Goal: Task Accomplishment & Management: Use online tool/utility

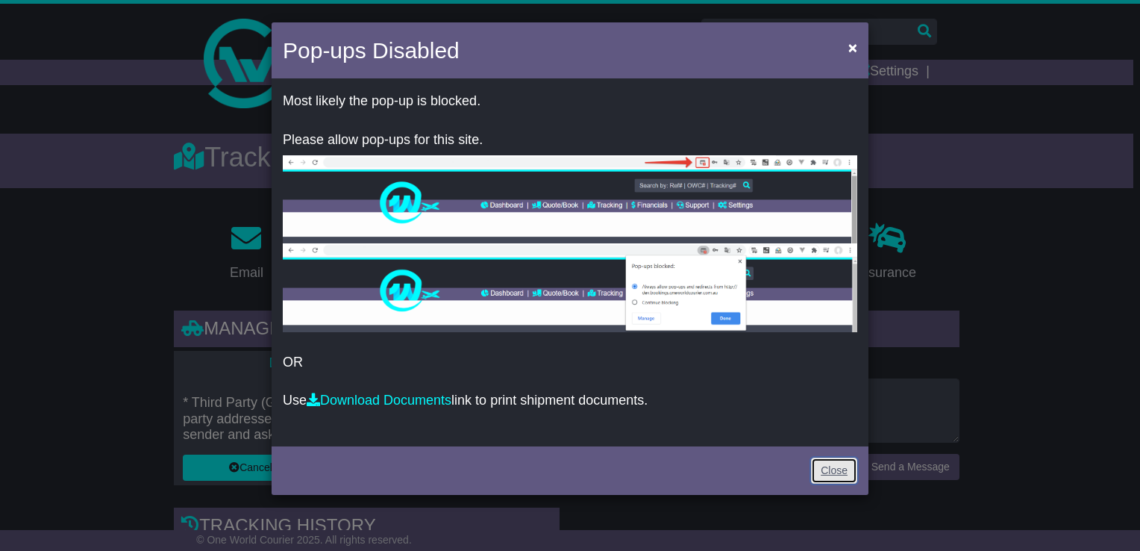
click at [842, 470] on link "Close" at bounding box center [834, 471] width 46 height 26
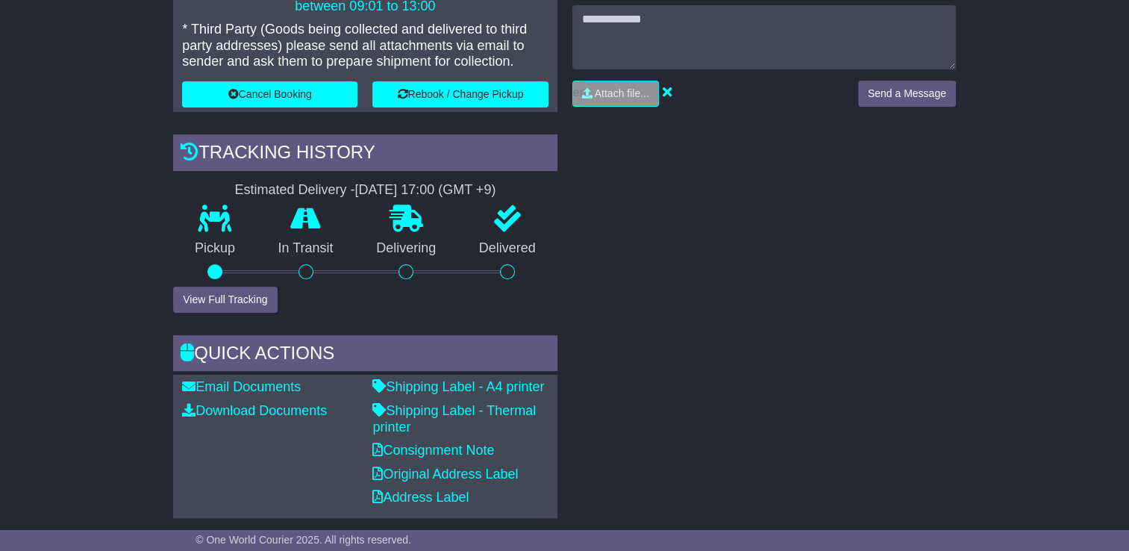
scroll to position [448, 0]
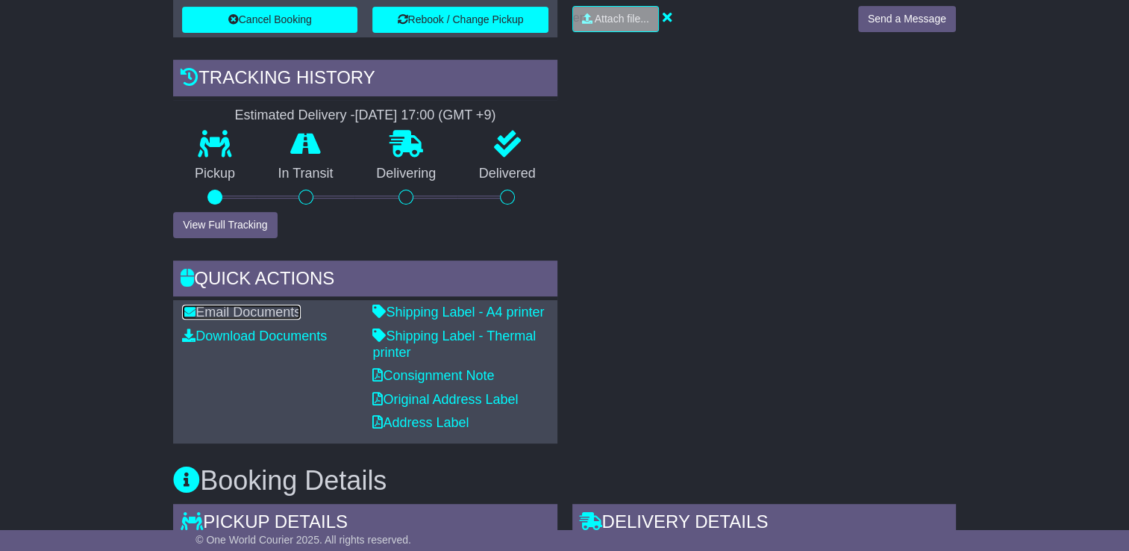
click at [290, 307] on link "Email Documents" at bounding box center [241, 312] width 119 height 15
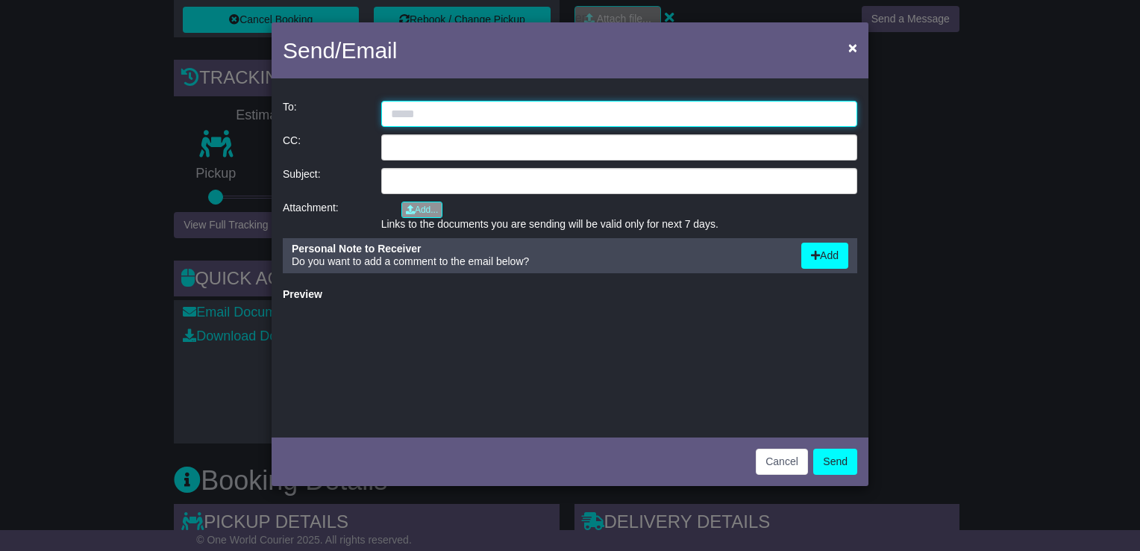
click at [481, 115] on input "email" at bounding box center [619, 114] width 476 height 26
type input "**********"
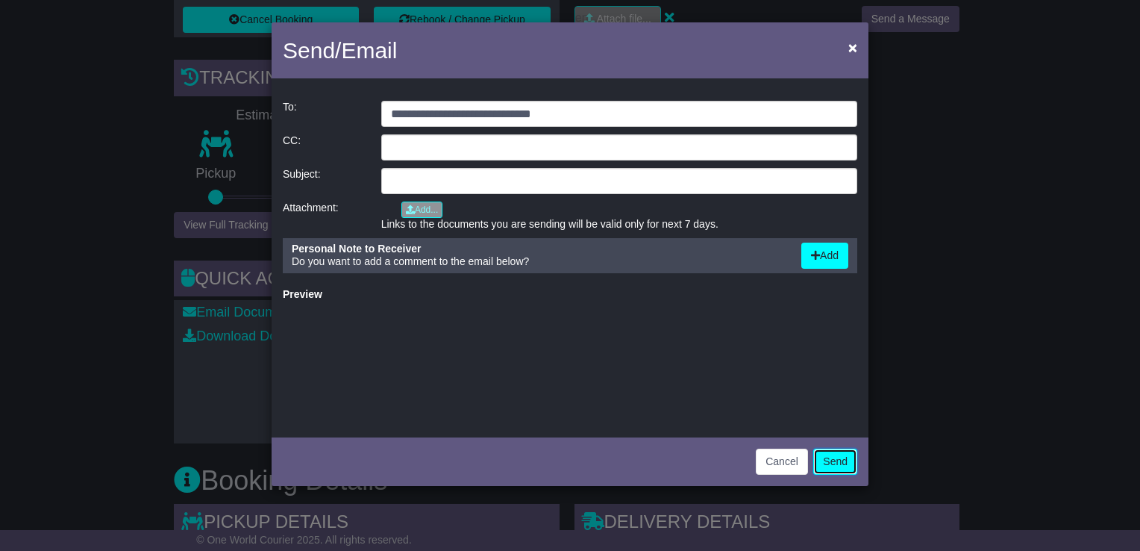
drag, startPoint x: 845, startPoint y: 466, endPoint x: 841, endPoint y: 458, distance: 9.0
click at [841, 458] on button "Send" at bounding box center [836, 462] width 44 height 26
click at [834, 455] on button "Send" at bounding box center [836, 462] width 44 height 26
click at [811, 462] on div "Cancel Send" at bounding box center [570, 460] width 597 height 52
click at [802, 462] on button "Cancel" at bounding box center [782, 462] width 52 height 26
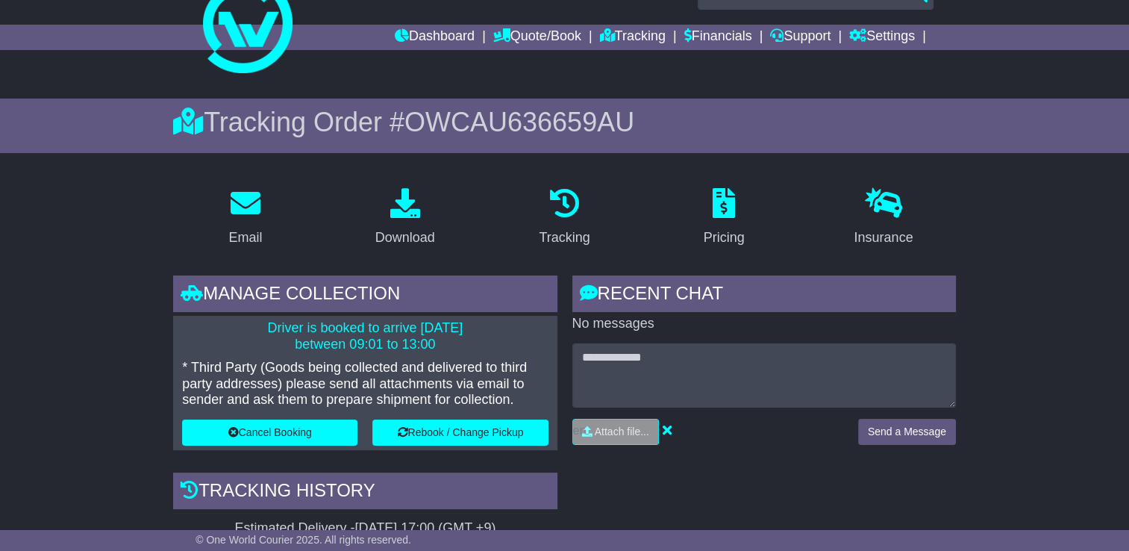
scroll to position [0, 0]
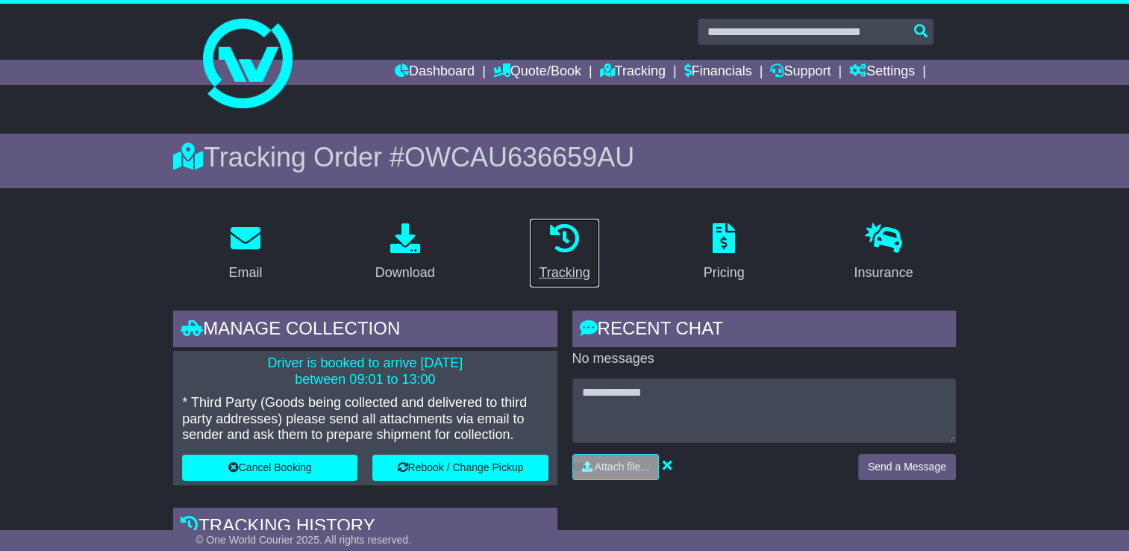
click at [547, 243] on p at bounding box center [564, 239] width 51 height 32
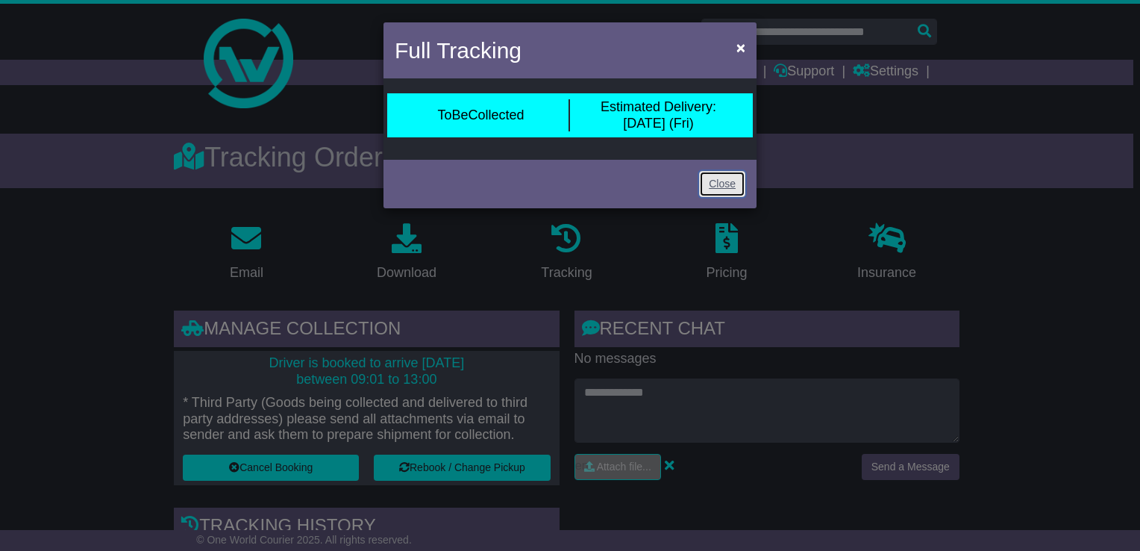
click at [714, 183] on link "Close" at bounding box center [722, 184] width 46 height 26
